Goal: Task Accomplishment & Management: Use online tool/utility

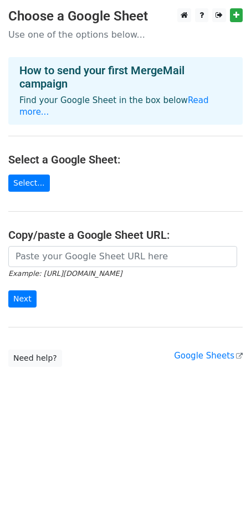
click at [74, 233] on main "Choose a Google Sheet Use one of the options below... How to send your first Me…" at bounding box center [125, 187] width 251 height 358
click at [83, 269] on small "Example: https://docs.google.com/spreadsheets/d/abc/edit" at bounding box center [65, 273] width 114 height 8
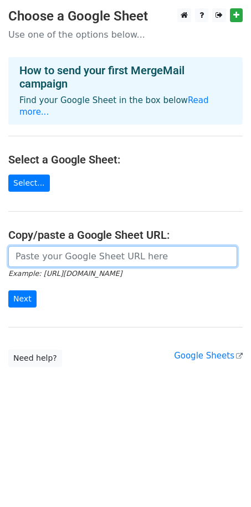
click at [68, 249] on input "url" at bounding box center [122, 256] width 229 height 21
paste input "https://docs.google.com/spreadsheets/d/16t65WnzKn6XDAFCmoqfHTRmqlvP9CFzKX2PBEZl…"
type input "https://docs.google.com/spreadsheets/d/16t65WnzKn6XDAFCmoqfHTRmqlvP9CFzKX2PBEZl…"
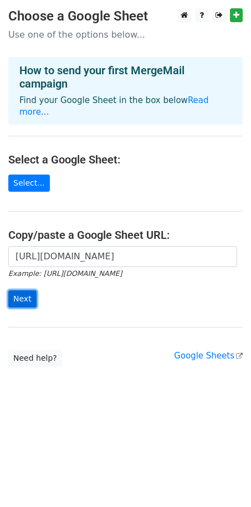
scroll to position [0, 0]
click at [13, 290] on input "Next" at bounding box center [22, 298] width 28 height 17
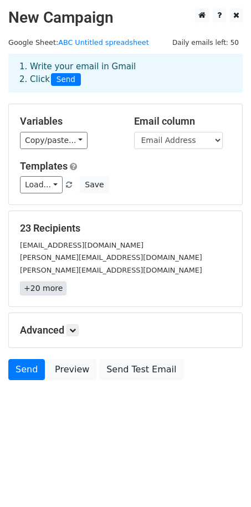
click at [48, 286] on link "+20 more" at bounding box center [43, 288] width 47 height 14
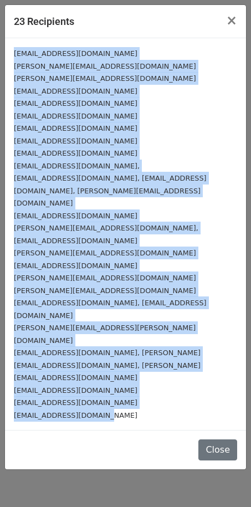
drag, startPoint x: 15, startPoint y: 53, endPoint x: 159, endPoint y: 347, distance: 328.1
click at [159, 347] on div "mark@markmcdonoughteam.com Jim@JimmyFong.com Terence@TerenceRichardson.com Real…" at bounding box center [125, 233] width 241 height 391
copy div "mark@markmcdonoughteam.com Jim@JimmyFong.com Terence@TerenceRichardson.com Real…"
click at [224, 439] on button "Close" at bounding box center [217, 449] width 39 height 21
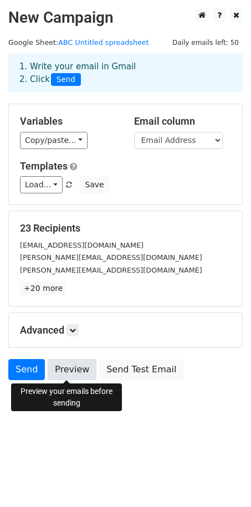
click at [69, 370] on link "Preview" at bounding box center [72, 369] width 49 height 21
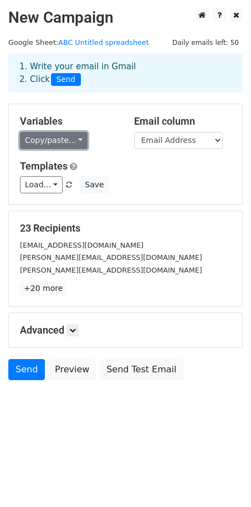
click at [40, 147] on link "Copy/paste..." at bounding box center [54, 140] width 68 height 17
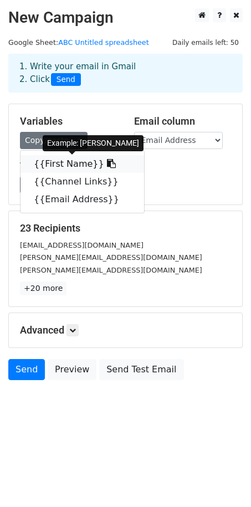
click at [61, 163] on link "{{First Name}}" at bounding box center [81, 164] width 123 height 18
copy div "mark@markmcdonoughteam.com Jim@JimmyFong.com Terence@TerenceRichardson.com Real…"
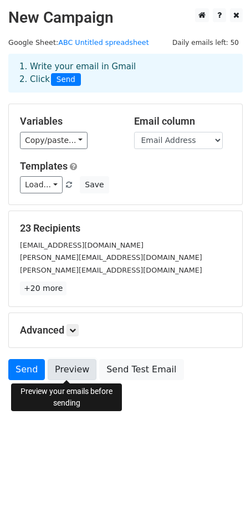
click at [81, 374] on link "Preview" at bounding box center [72, 369] width 49 height 21
click at [78, 367] on link "Preview" at bounding box center [72, 369] width 49 height 21
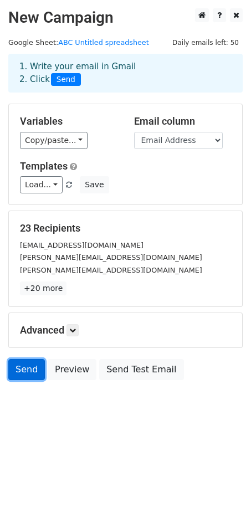
click at [29, 376] on link "Send" at bounding box center [26, 369] width 37 height 21
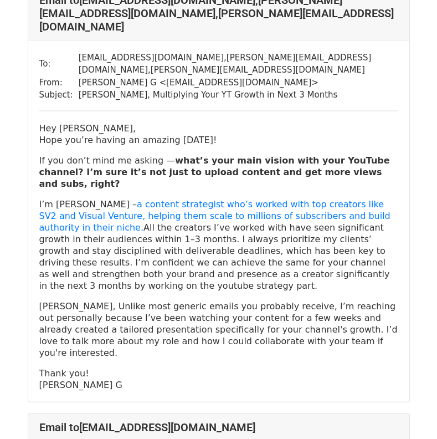
scroll to position [7543, 0]
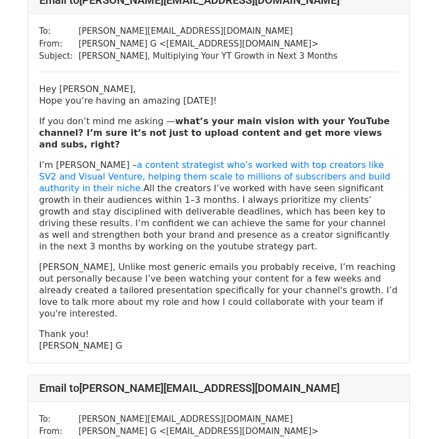
scroll to position [481, 0]
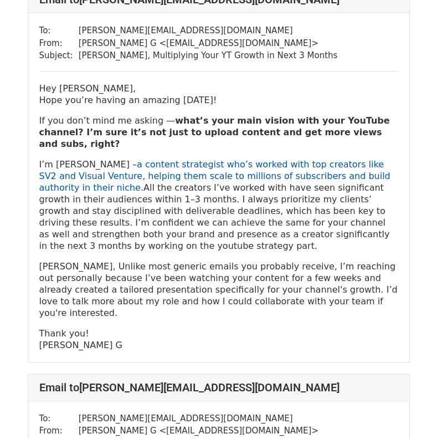
click at [246, 159] on link "a content strategist who’s worked with top creators like SV2 and Visual Venture…" at bounding box center [214, 176] width 351 height 34
